Goal: Task Accomplishment & Management: Complete application form

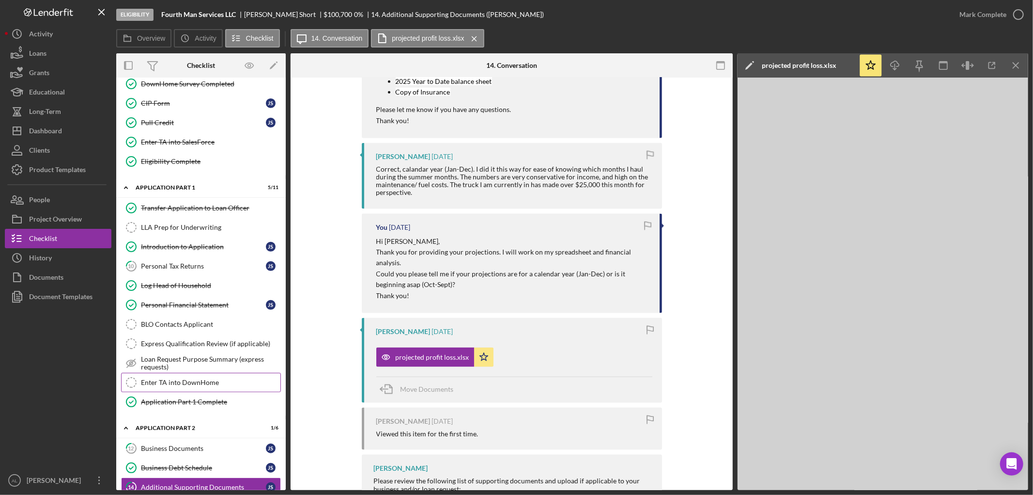
scroll to position [345, 0]
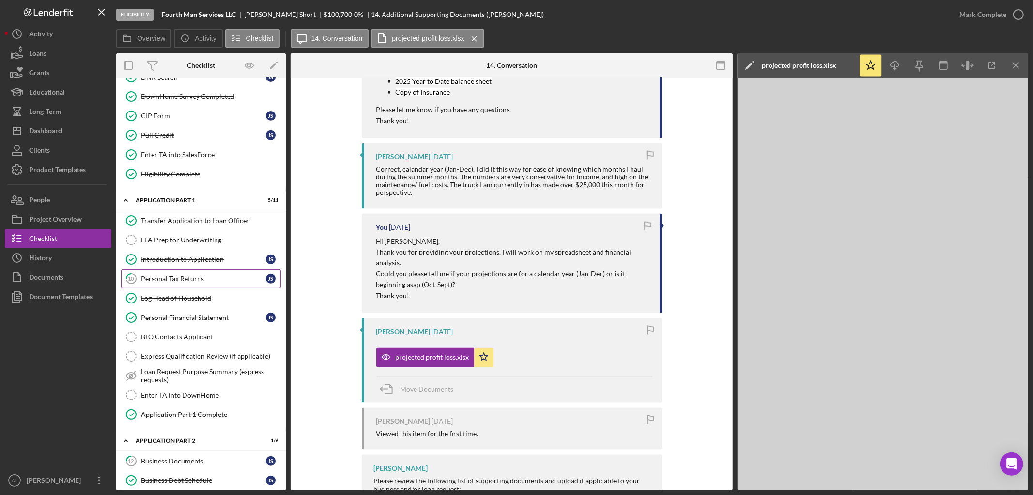
click at [207, 282] on div "Personal Tax Returns" at bounding box center [203, 279] width 125 height 8
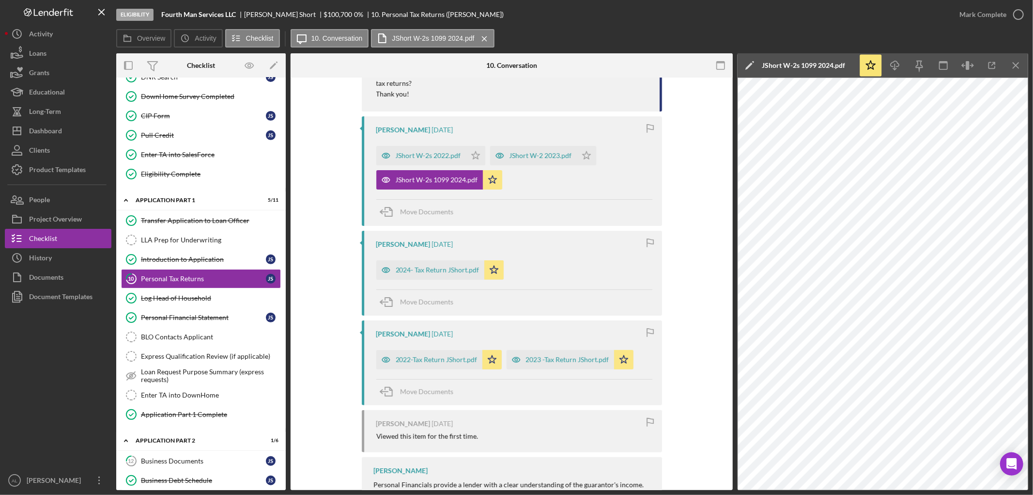
scroll to position [301, 0]
click at [195, 316] on div "Personal Financial Statement" at bounding box center [203, 317] width 125 height 8
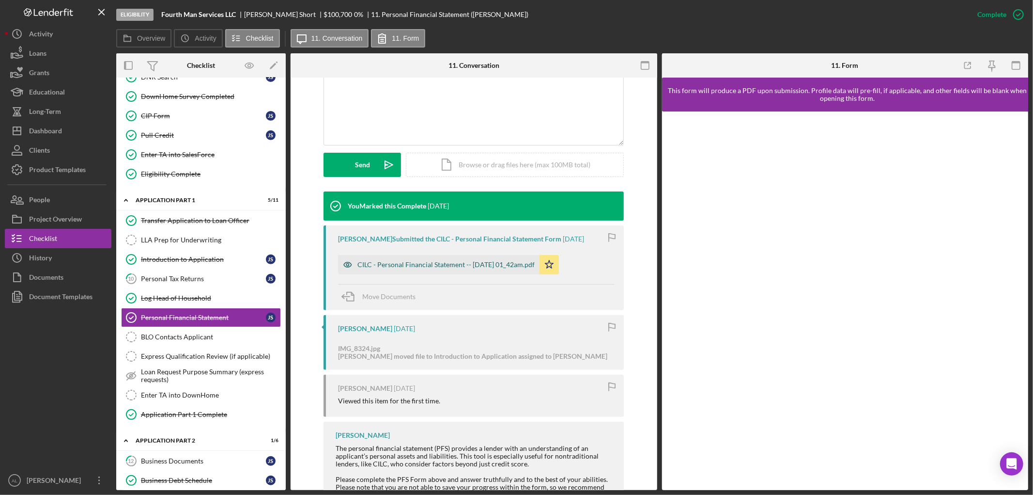
click at [477, 264] on div "CILC - Personal Financial Statement -- [DATE] 01_42am.pdf" at bounding box center [446, 265] width 177 height 8
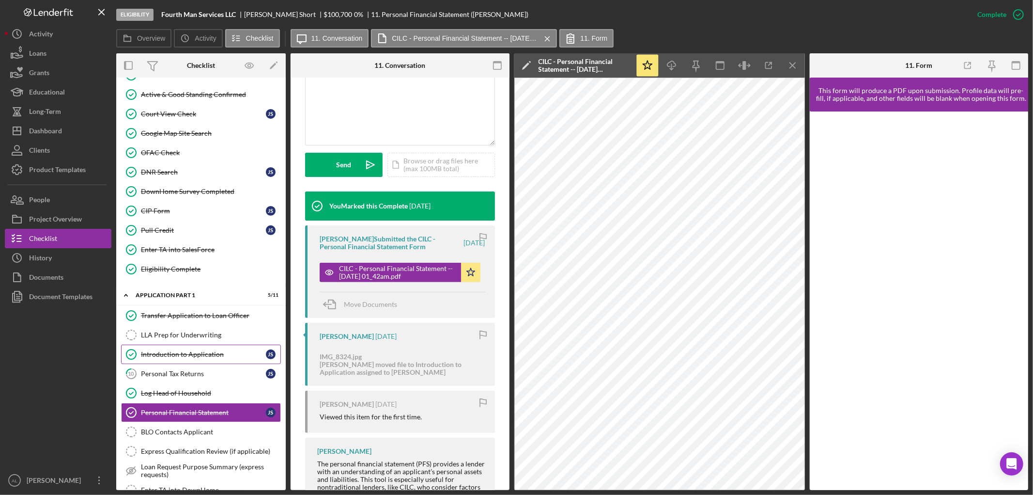
scroll to position [250, 0]
click at [207, 376] on div "Personal Tax Returns" at bounding box center [203, 373] width 125 height 8
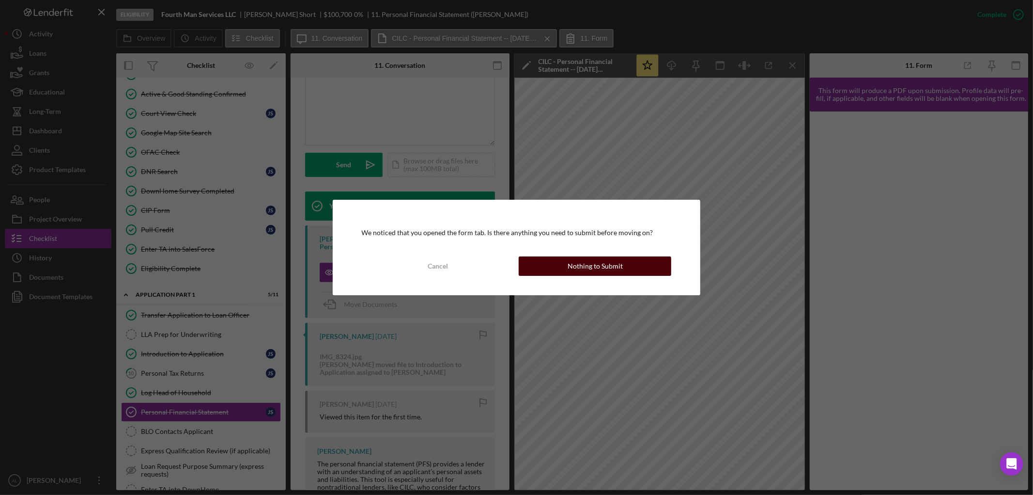
click at [577, 263] on div "Nothing to Submit" at bounding box center [595, 265] width 55 height 19
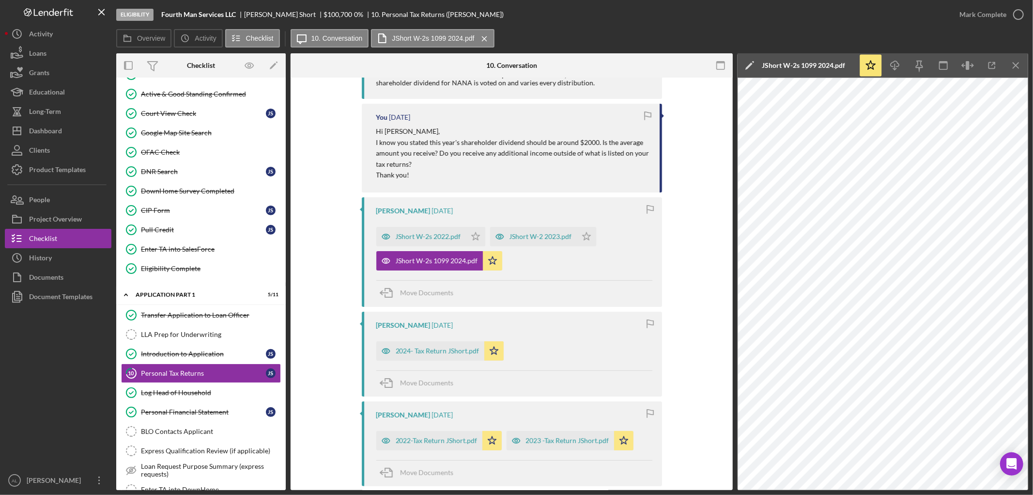
scroll to position [219, 0]
click at [164, 411] on div "Personal Financial Statement" at bounding box center [203, 412] width 125 height 8
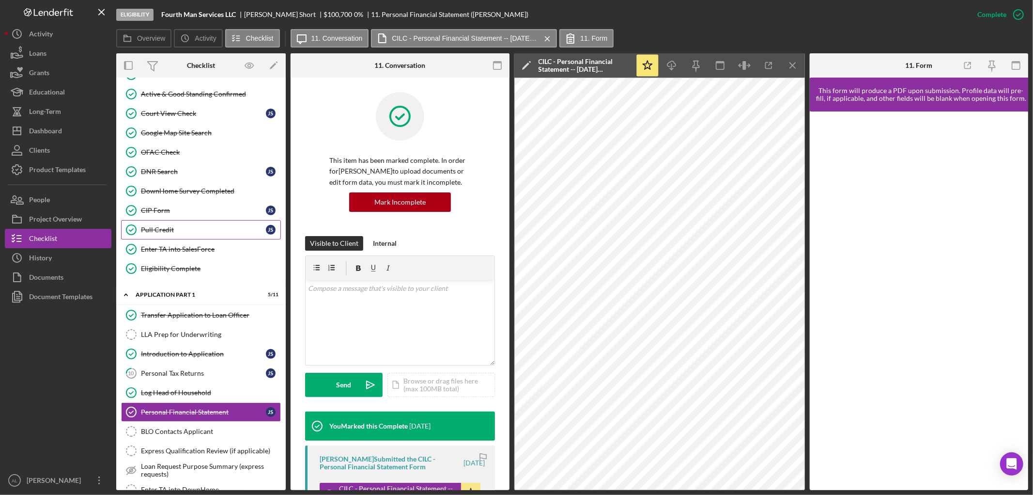
click at [187, 231] on div "Pull Credit" at bounding box center [203, 230] width 125 height 8
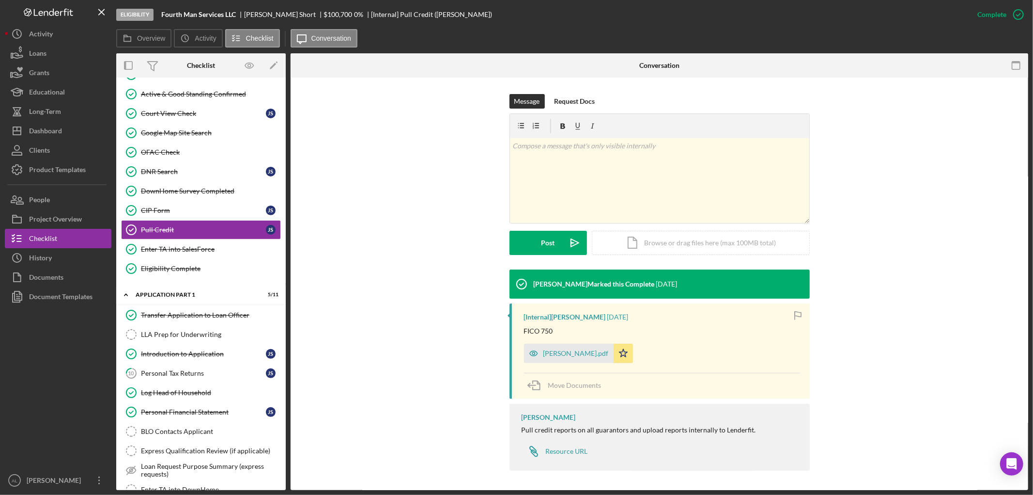
scroll to position [130, 0]
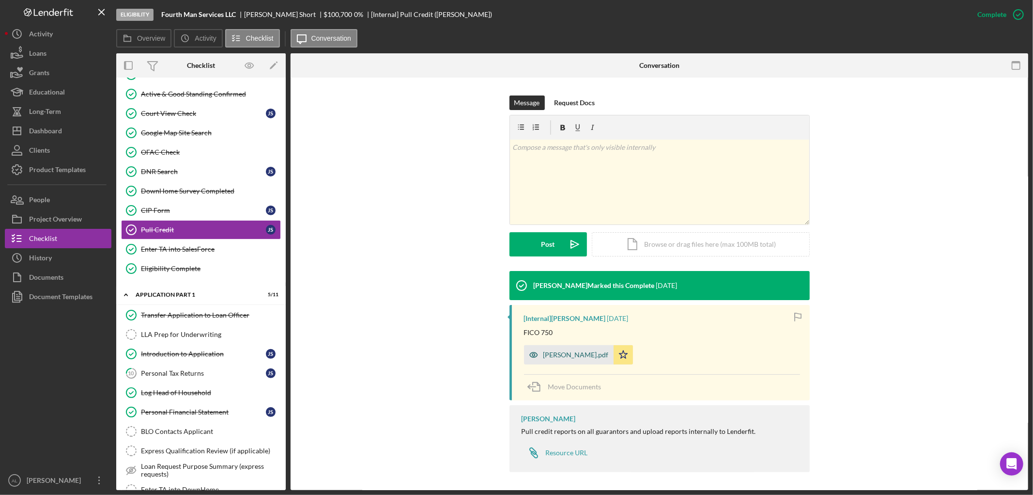
click at [551, 356] on div "[PERSON_NAME].pdf" at bounding box center [576, 355] width 65 height 8
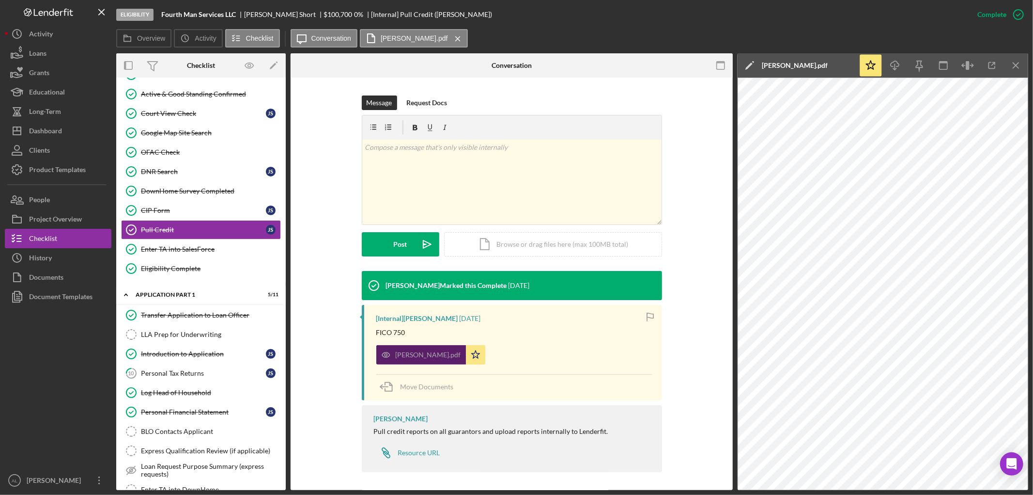
scroll to position [131, 0]
